Goal: Information Seeking & Learning: Learn about a topic

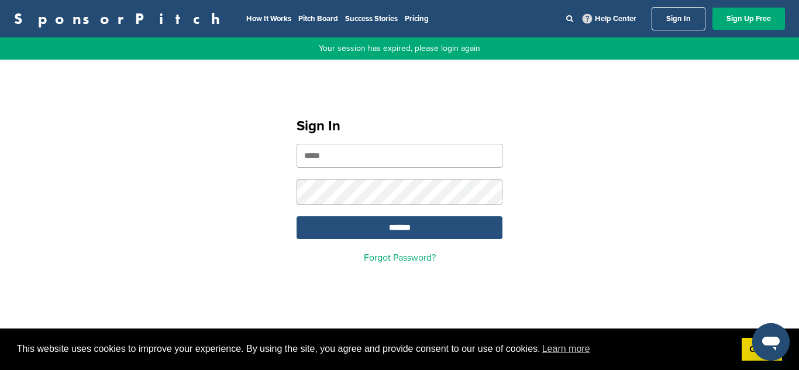
type input "**********"
click at [396, 225] on input "*******" at bounding box center [400, 228] width 206 height 23
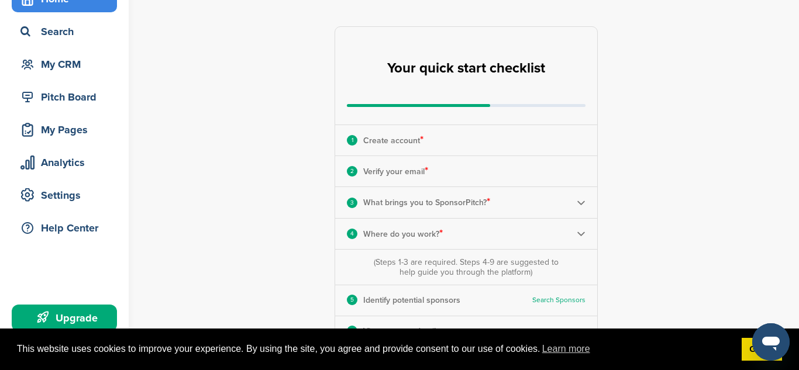
scroll to position [67, 0]
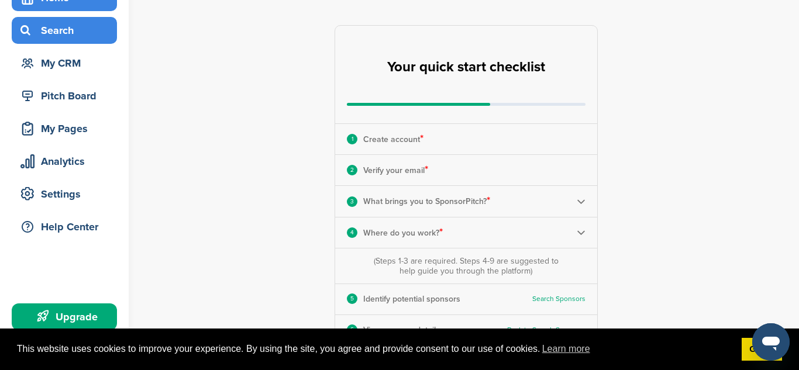
click at [83, 36] on div "Search" at bounding box center [67, 30] width 99 height 21
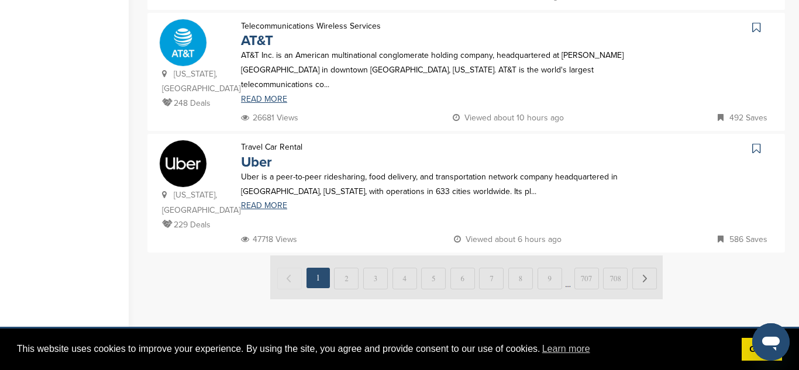
scroll to position [1213, 0]
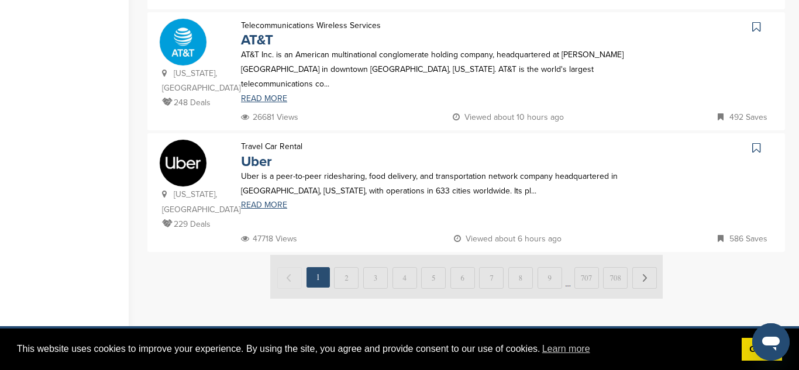
click at [351, 255] on img at bounding box center [466, 277] width 393 height 44
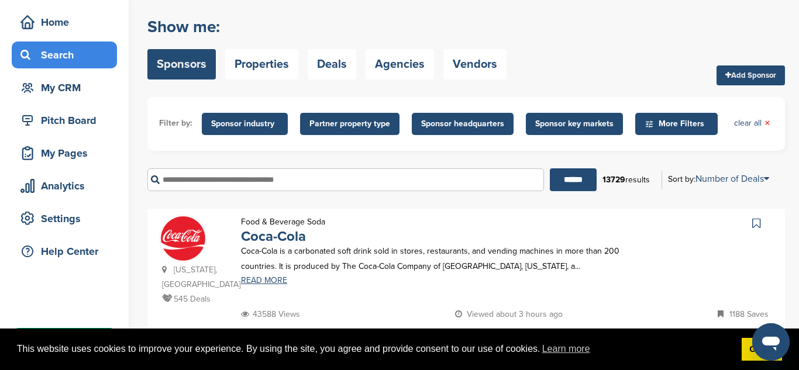
scroll to position [0, 0]
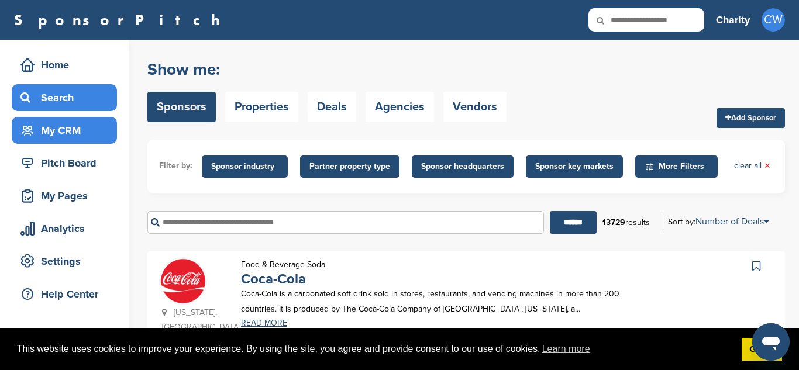
click at [94, 132] on div "My CRM" at bounding box center [67, 130] width 99 height 21
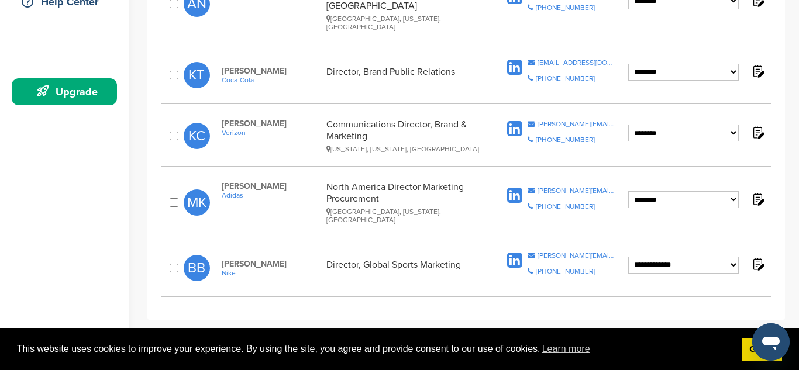
scroll to position [282, 0]
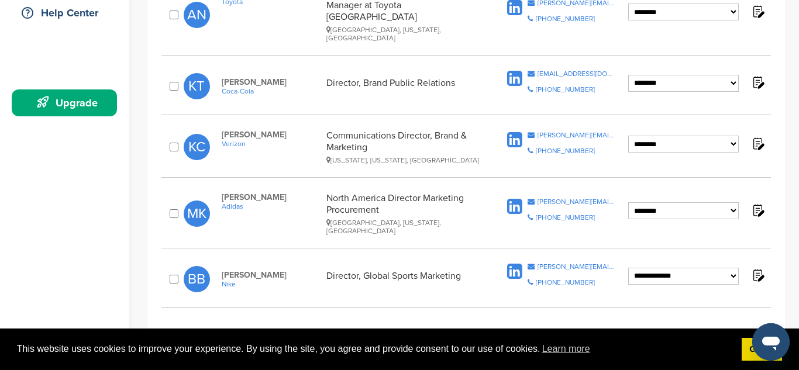
click at [674, 20] on select "**********" at bounding box center [684, 12] width 111 height 17
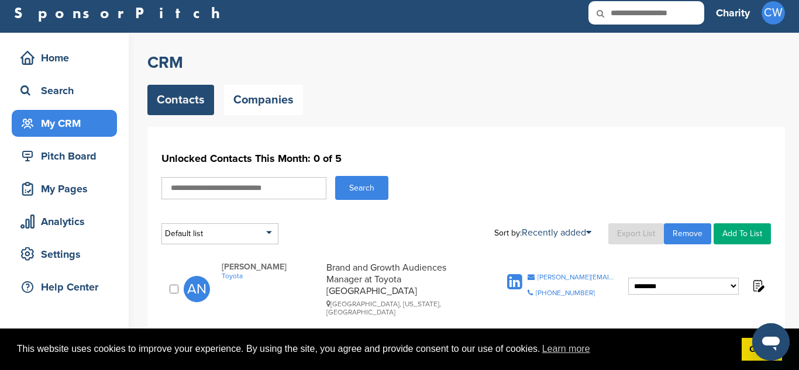
scroll to position [0, 0]
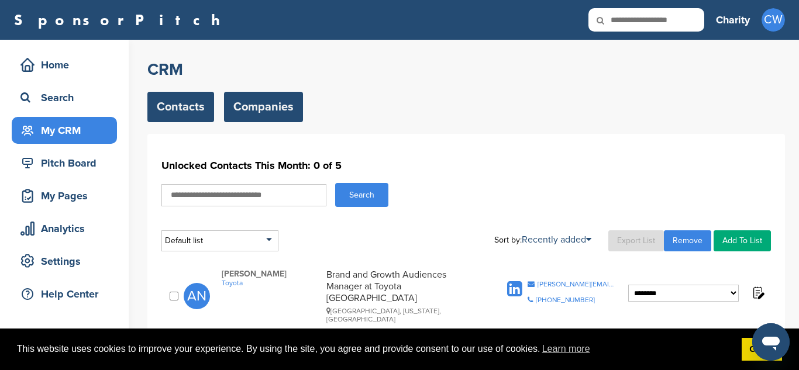
click at [251, 116] on link "Companies" at bounding box center [263, 107] width 79 height 30
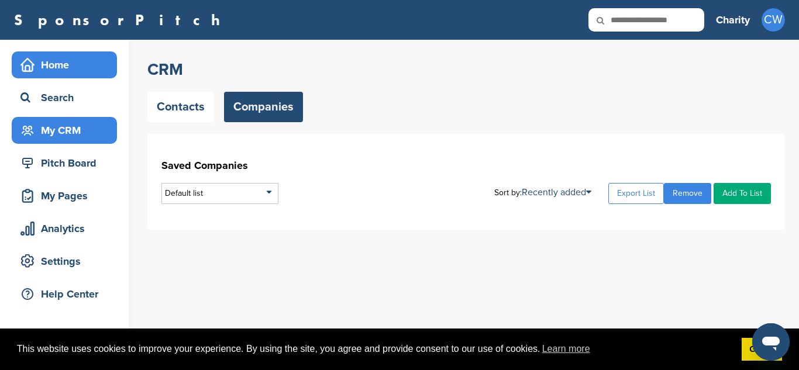
click at [77, 69] on div "Home" at bounding box center [67, 64] width 99 height 21
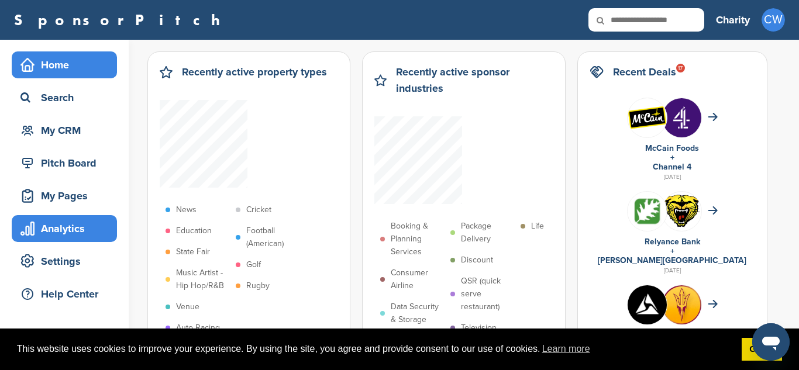
click at [87, 237] on div "Analytics" at bounding box center [67, 228] width 99 height 21
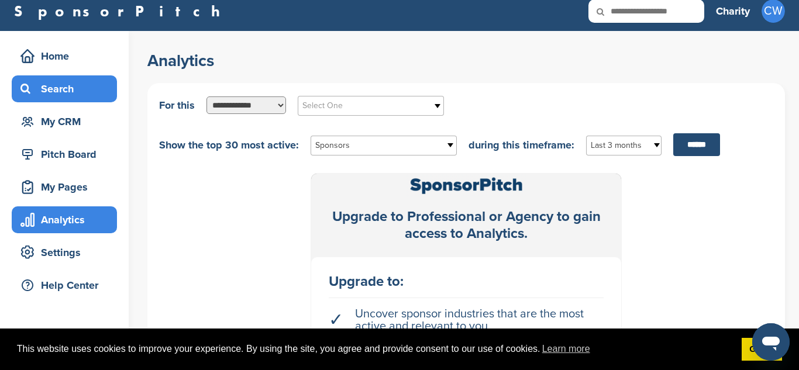
scroll to position [8, 0]
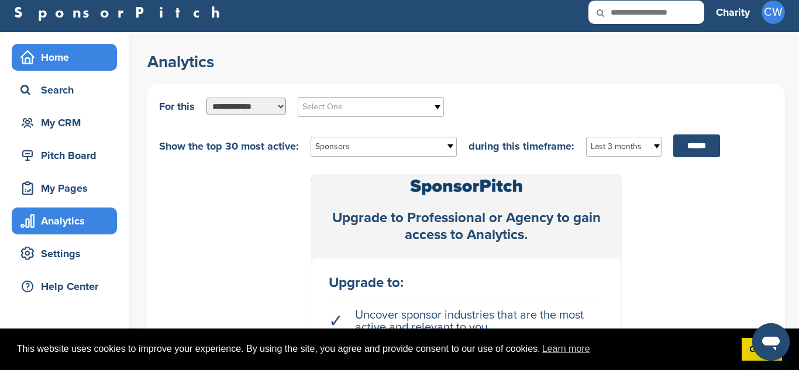
click at [87, 59] on div "Home" at bounding box center [67, 57] width 99 height 21
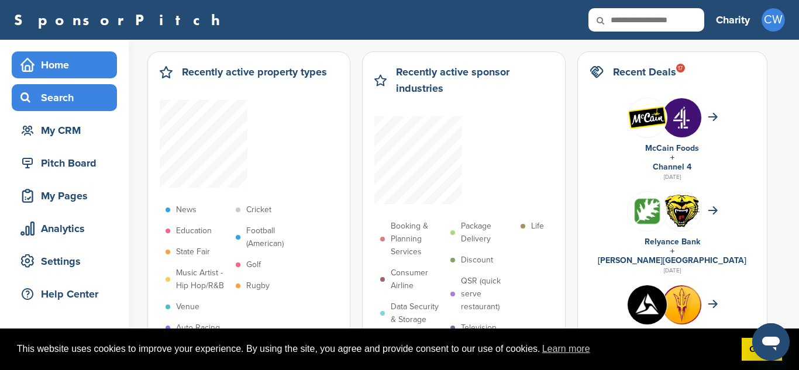
click at [86, 98] on div "Search" at bounding box center [67, 97] width 99 height 21
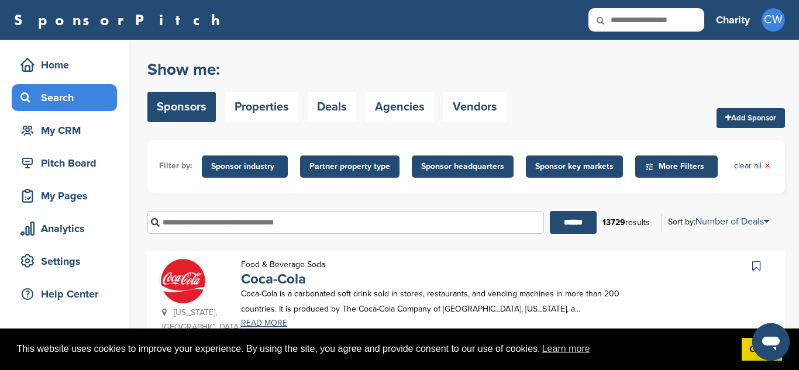
click at [232, 231] on input "text" at bounding box center [345, 222] width 397 height 23
click at [245, 168] on span "Sponsor industry" at bounding box center [244, 166] width 67 height 13
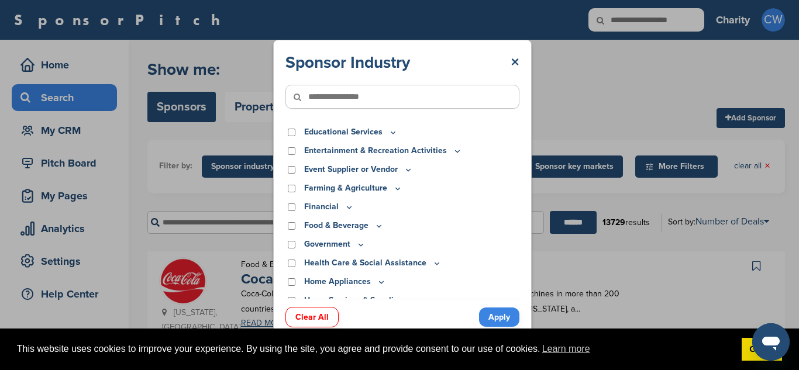
scroll to position [89, 0]
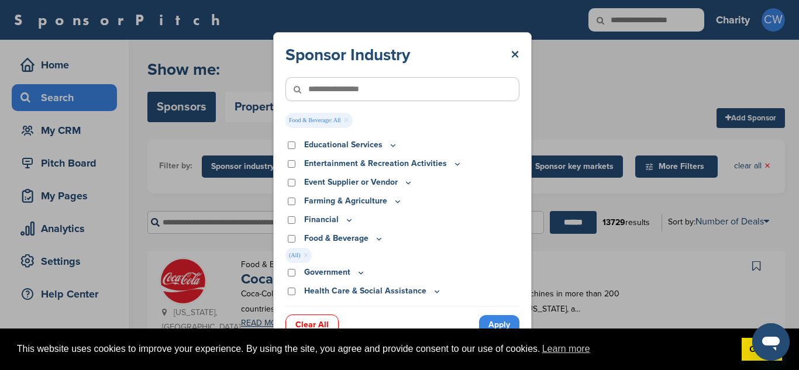
click at [495, 322] on link "Apply" at bounding box center [499, 324] width 40 height 19
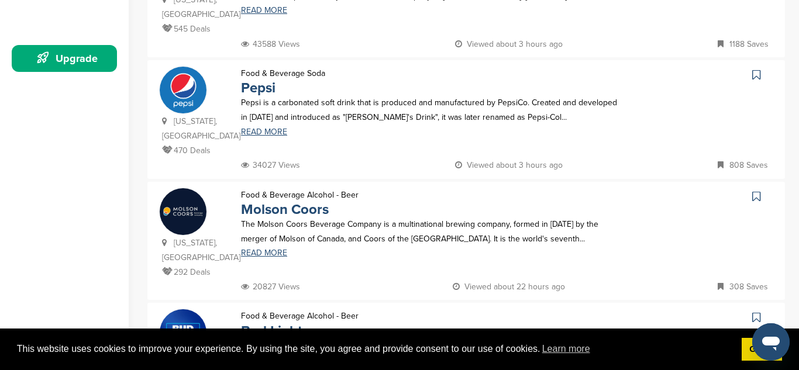
scroll to position [0, 0]
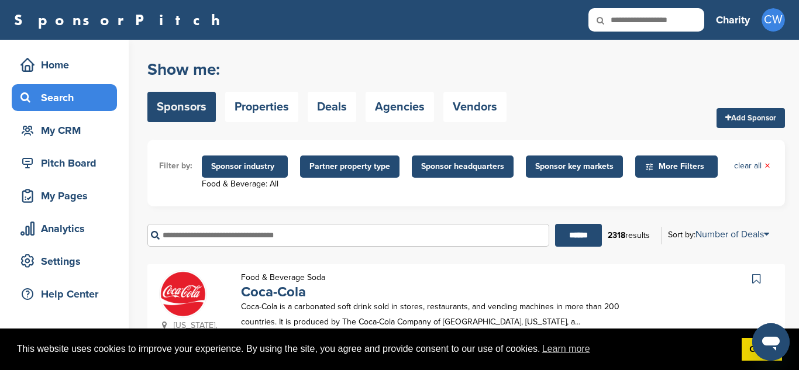
click at [245, 166] on span "Sponsor industry" at bounding box center [244, 166] width 67 height 13
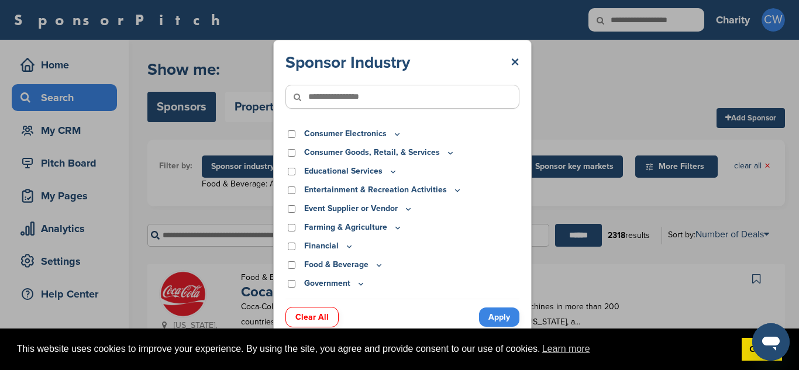
scroll to position [56, 0]
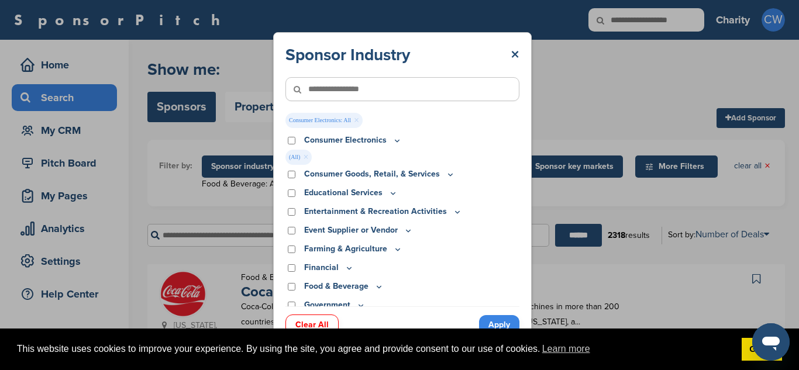
click at [505, 323] on link "Apply" at bounding box center [499, 324] width 40 height 19
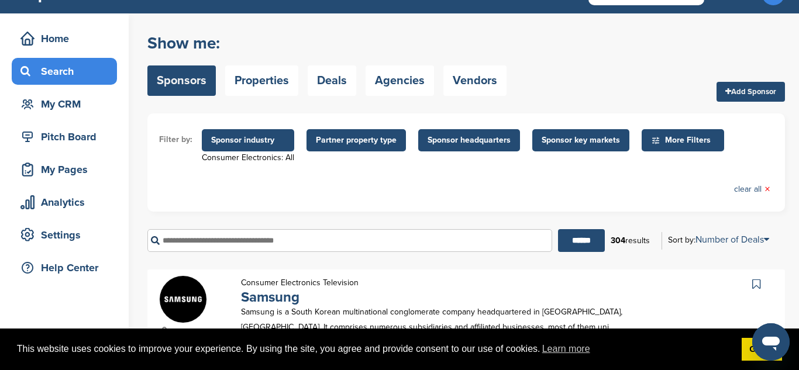
scroll to position [0, 0]
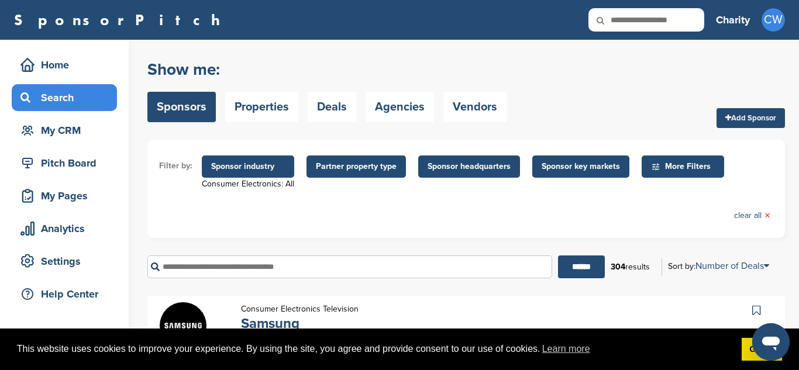
click at [258, 169] on span "Sponsor industry" at bounding box center [248, 166] width 74 height 13
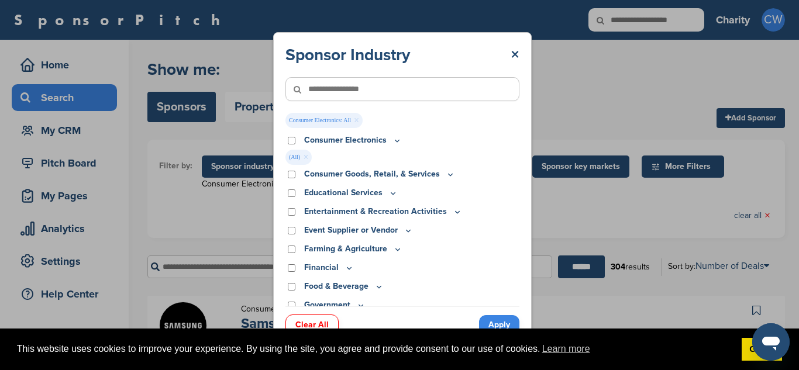
click at [294, 145] on div "Consumer Electronics" at bounding box center [403, 140] width 234 height 13
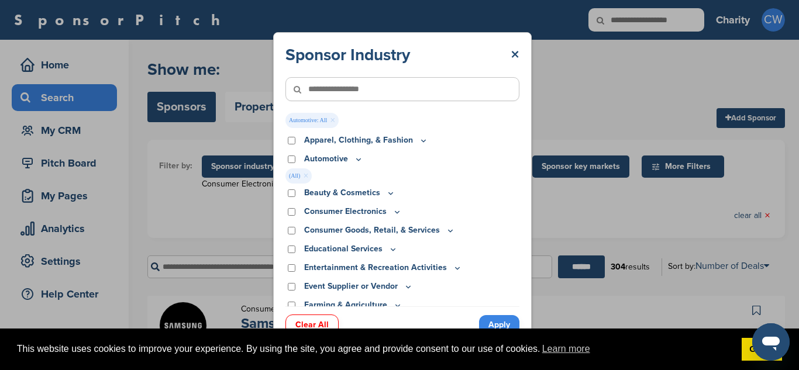
click at [502, 322] on link "Apply" at bounding box center [499, 324] width 40 height 19
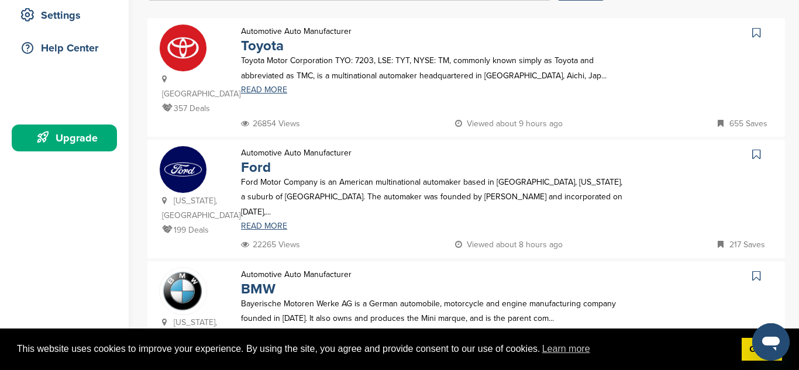
scroll to position [248, 0]
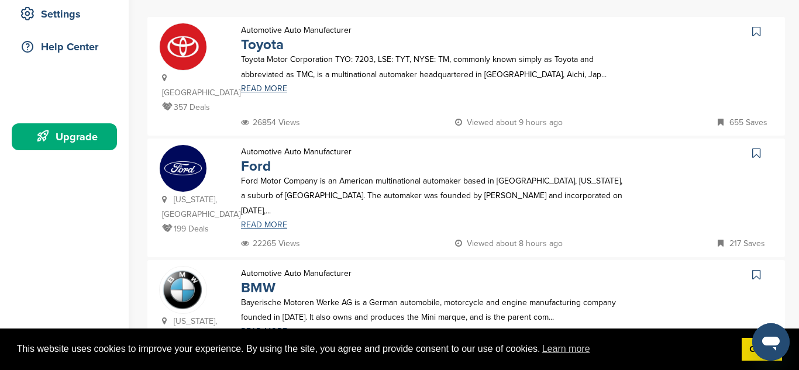
click at [277, 221] on link "READ MORE" at bounding box center [433, 225] width 385 height 8
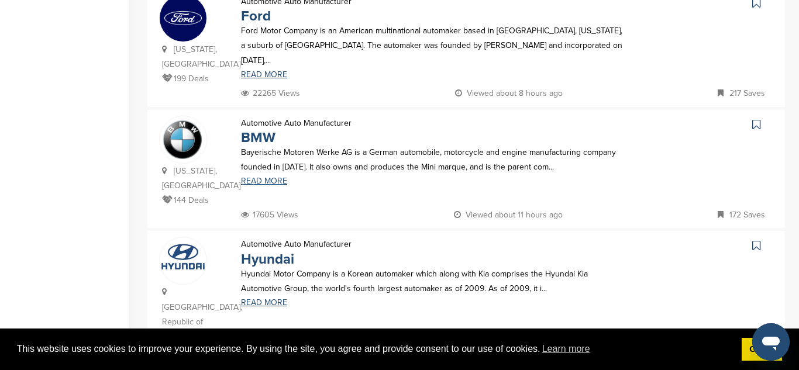
scroll to position [399, 0]
click at [265, 129] on link "BMW" at bounding box center [258, 137] width 35 height 17
click at [275, 250] on link "Hyundai" at bounding box center [267, 258] width 53 height 17
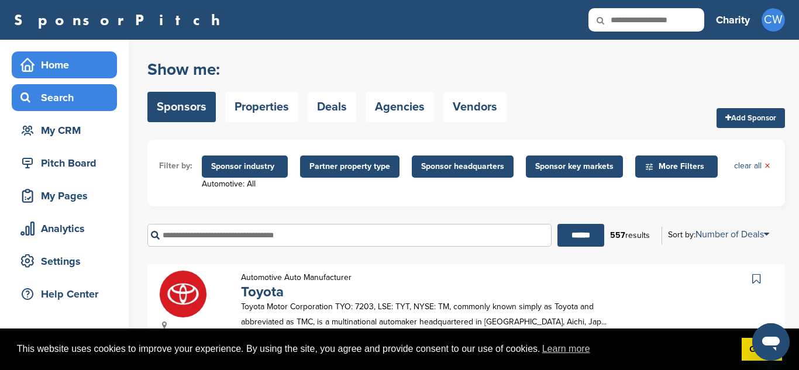
click at [78, 60] on div "Home" at bounding box center [67, 64] width 99 height 21
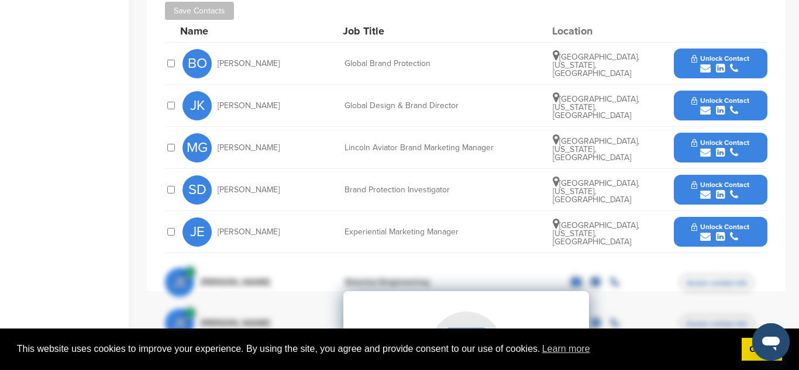
scroll to position [455, 0]
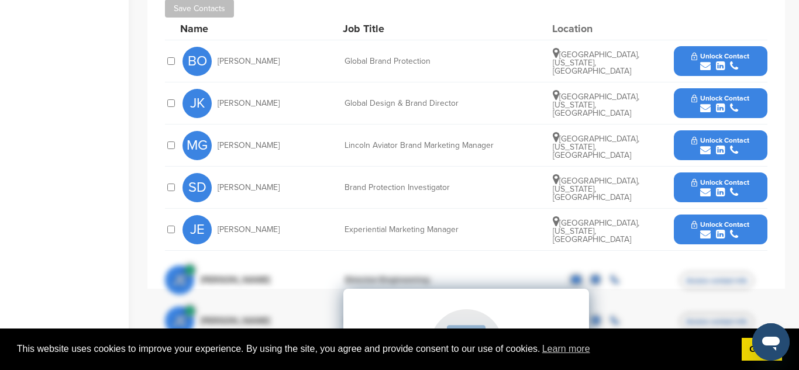
click at [703, 229] on icon "submit" at bounding box center [706, 234] width 11 height 11
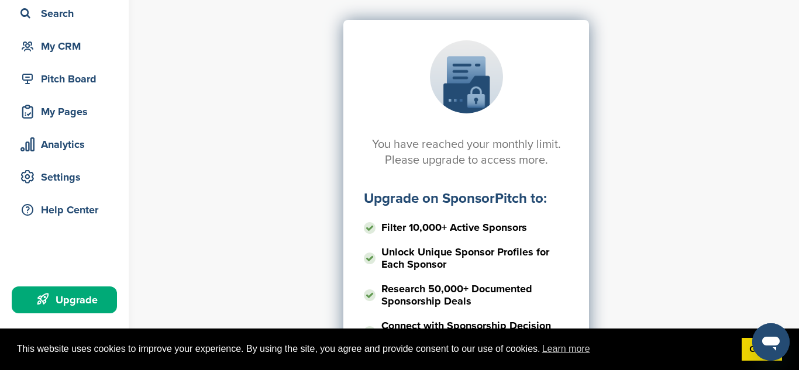
scroll to position [90, 0]
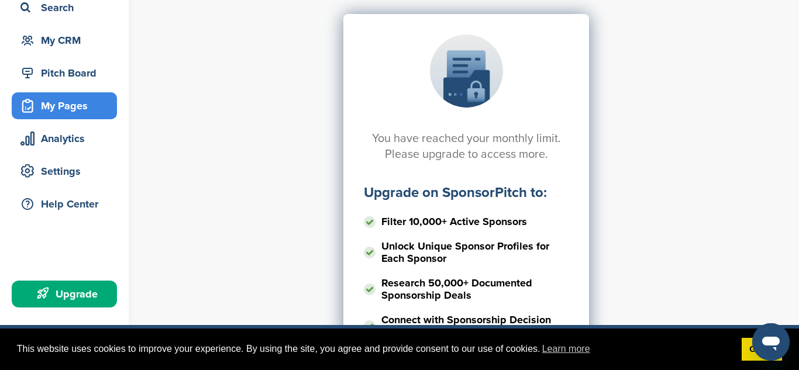
click at [97, 110] on div "My Pages" at bounding box center [67, 105] width 99 height 21
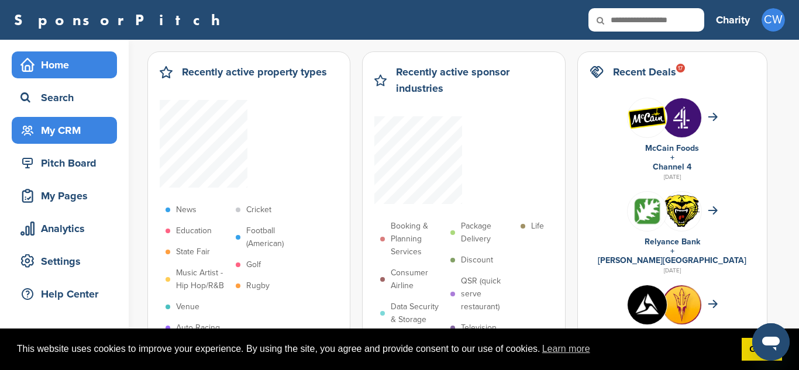
click at [79, 132] on div "My CRM" at bounding box center [67, 130] width 99 height 21
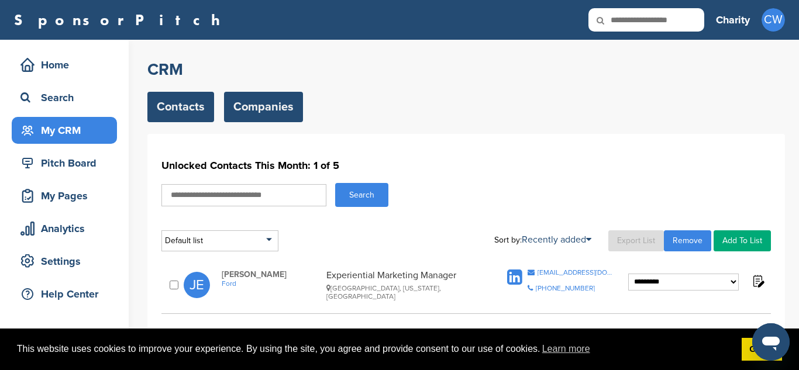
click at [275, 116] on link "Companies" at bounding box center [263, 107] width 79 height 30
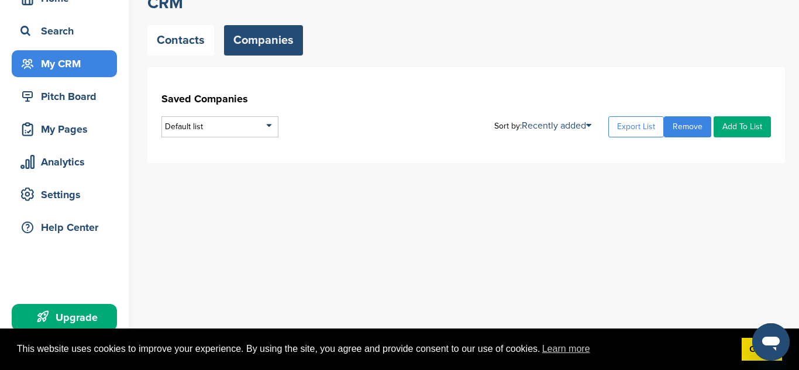
scroll to position [59, 0]
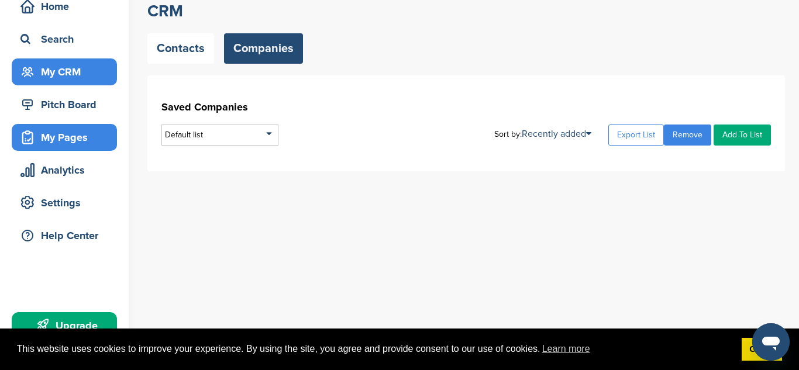
click at [92, 140] on div "My Pages" at bounding box center [67, 137] width 99 height 21
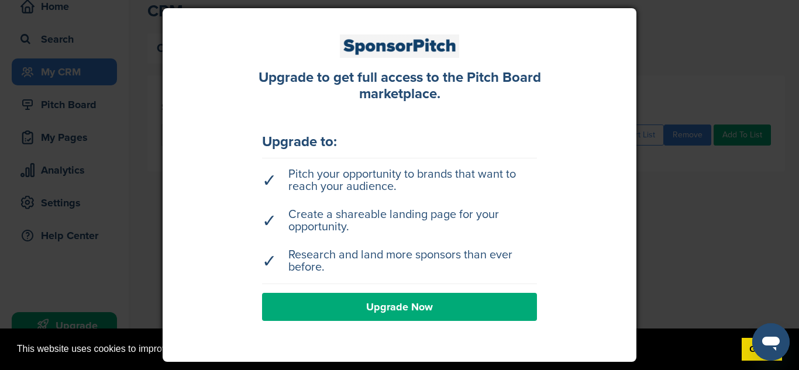
click at [52, 164] on div at bounding box center [399, 185] width 799 height 370
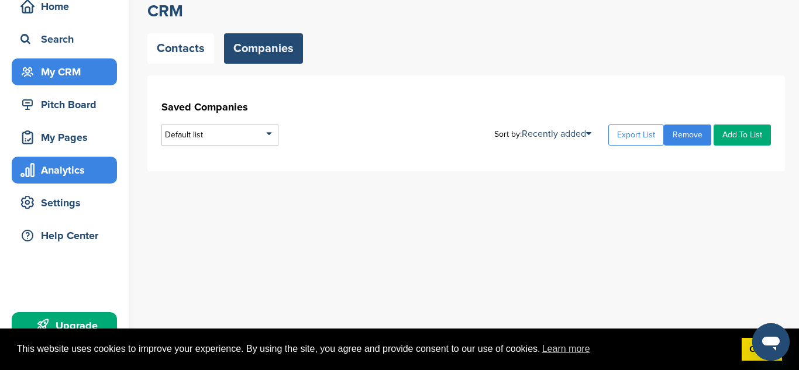
click at [68, 171] on div "Analytics" at bounding box center [67, 170] width 99 height 21
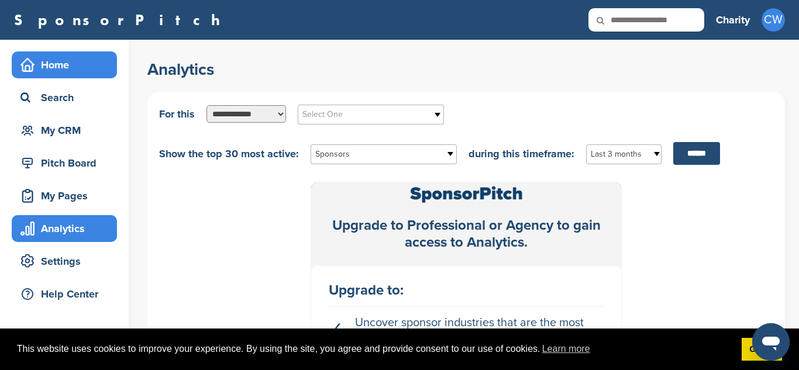
click at [79, 73] on div "Home" at bounding box center [67, 64] width 99 height 21
